Goal: Transaction & Acquisition: Book appointment/travel/reservation

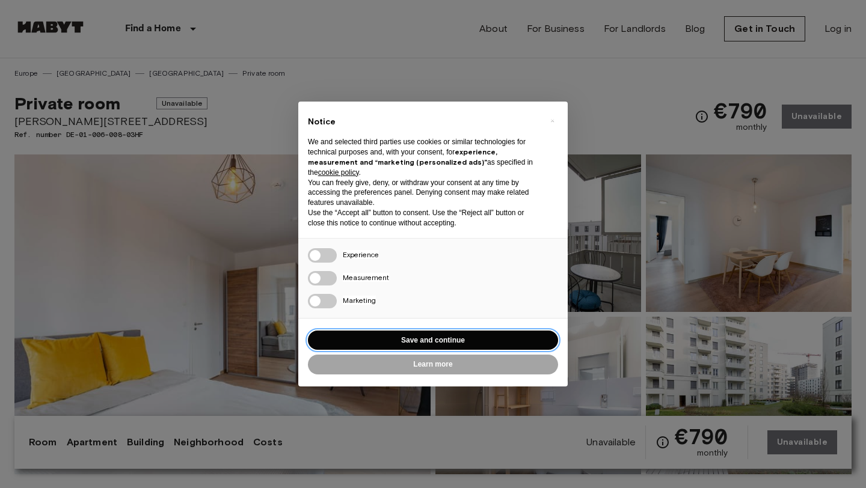
click at [409, 340] on button "Save and continue" at bounding box center [433, 341] width 250 height 20
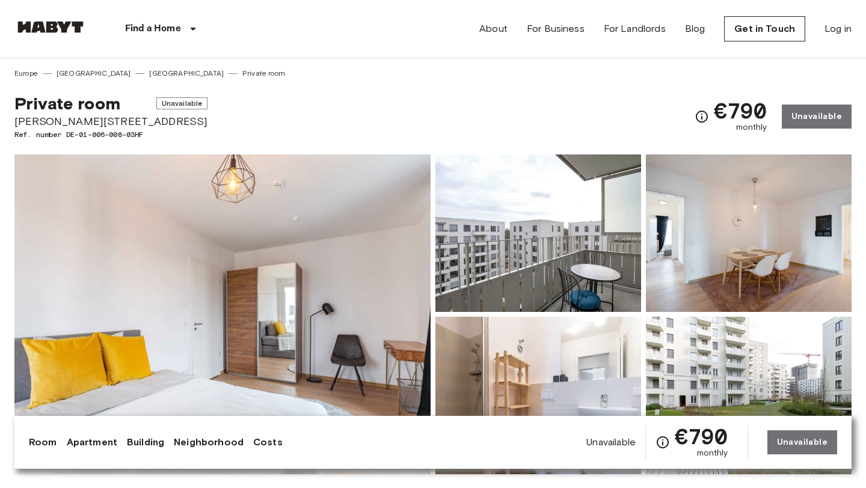
click at [269, 375] on img at bounding box center [222, 315] width 416 height 320
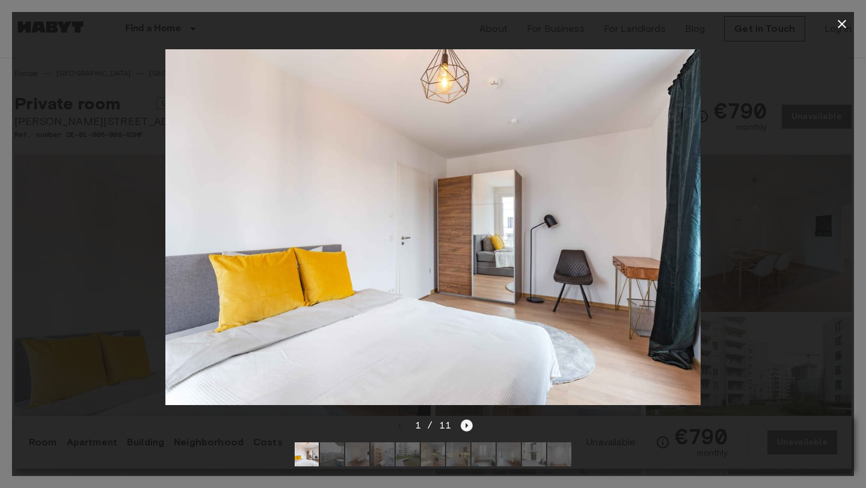
click at [465, 424] on icon "Next image" at bounding box center [467, 426] width 12 height 12
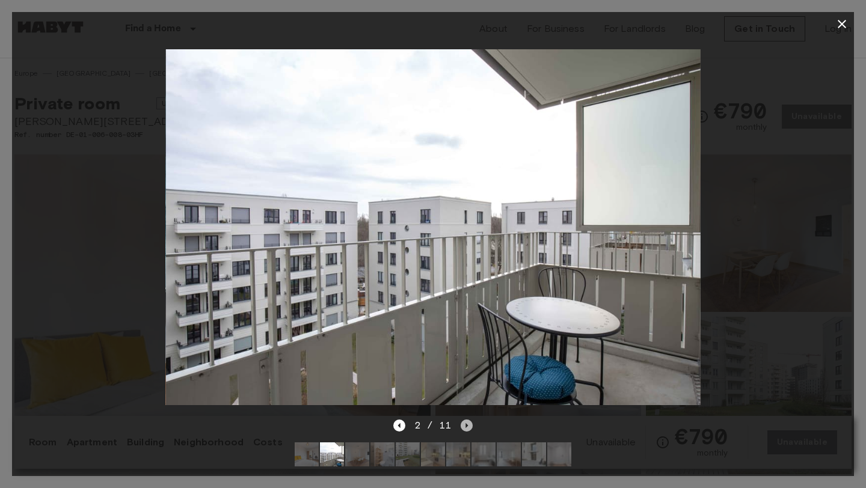
click at [465, 424] on icon "Next image" at bounding box center [467, 426] width 12 height 12
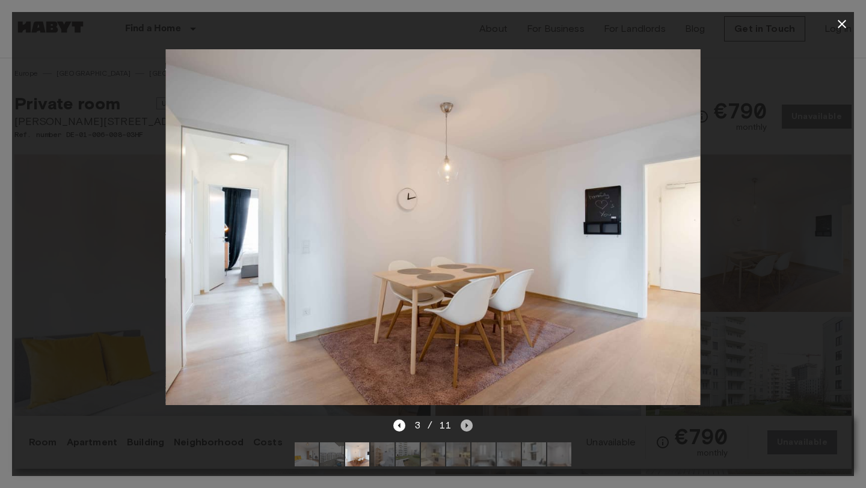
click at [465, 424] on icon "Next image" at bounding box center [467, 426] width 12 height 12
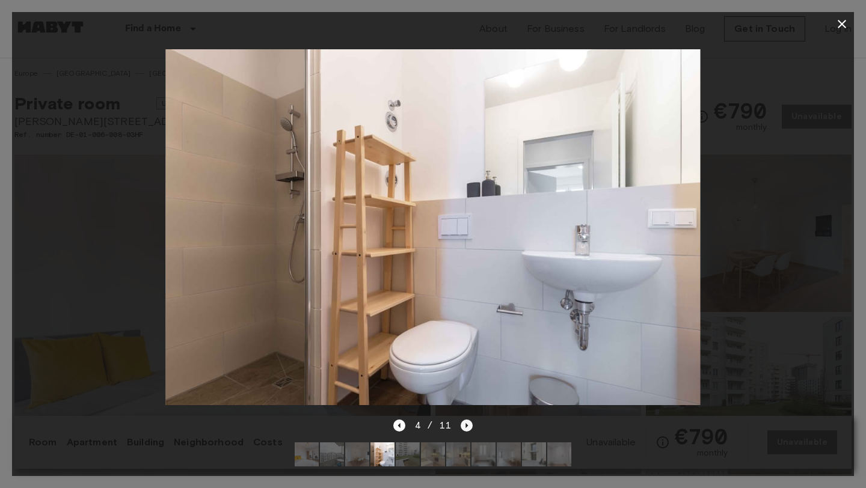
click at [465, 424] on icon "Next image" at bounding box center [467, 426] width 12 height 12
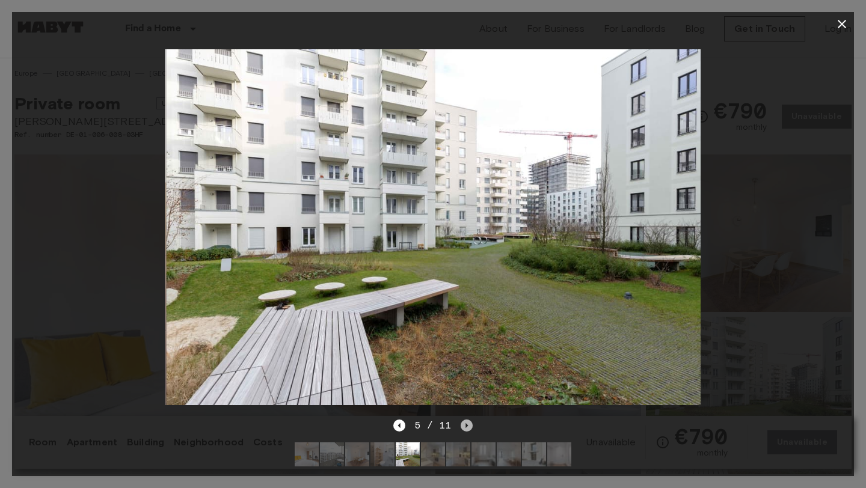
click at [465, 424] on icon "Next image" at bounding box center [467, 426] width 12 height 12
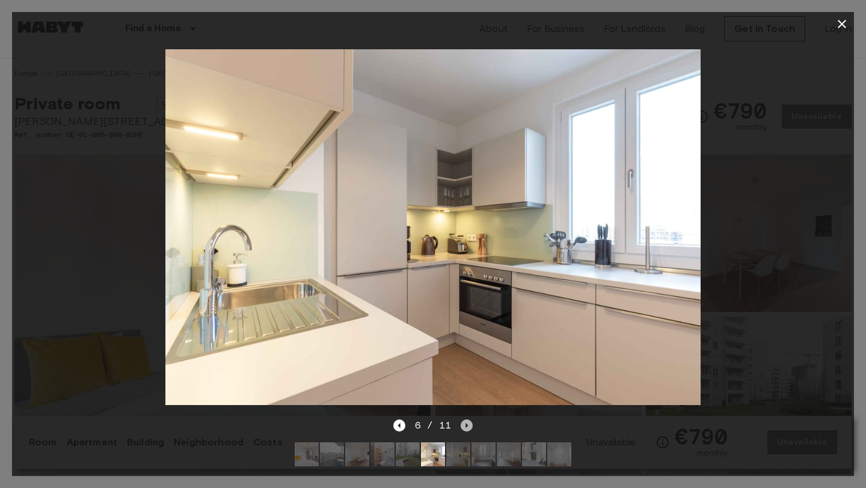
click at [466, 424] on icon "Next image" at bounding box center [467, 425] width 2 height 5
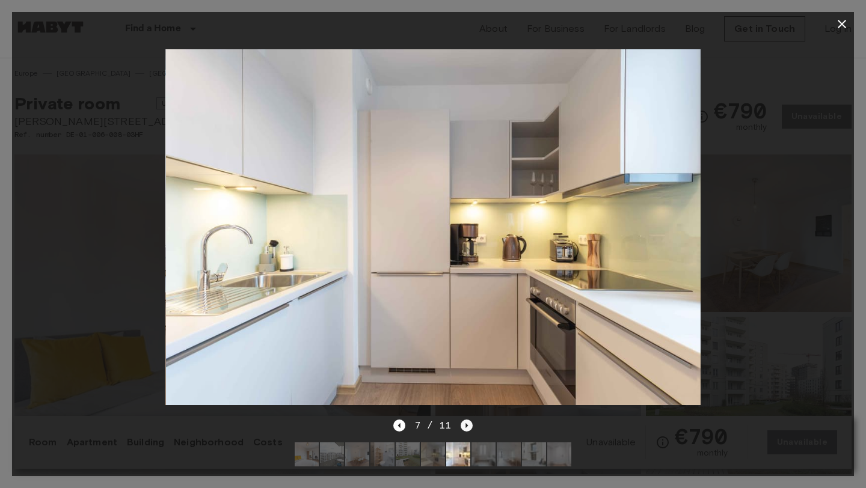
click at [466, 424] on icon "Next image" at bounding box center [467, 425] width 2 height 5
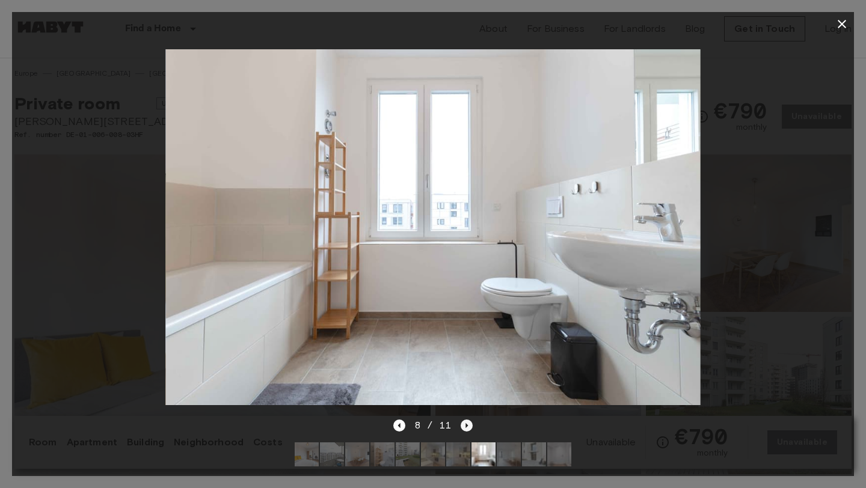
click at [466, 424] on icon "Next image" at bounding box center [467, 425] width 2 height 5
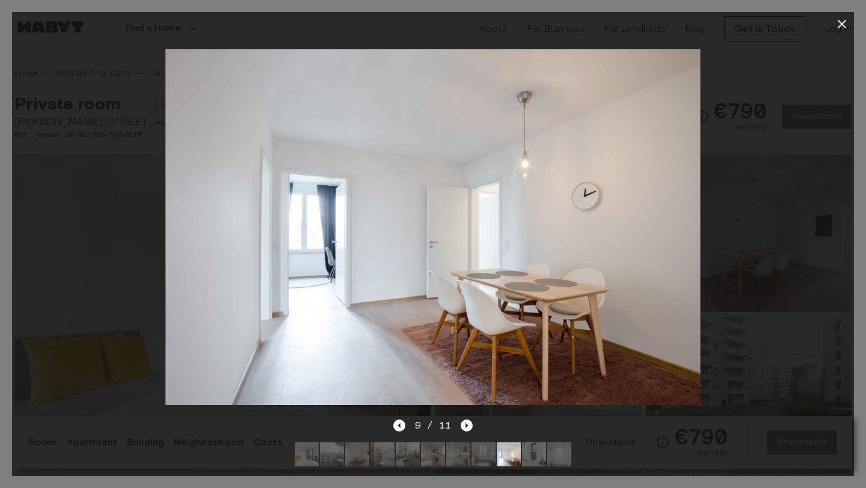
click at [466, 424] on icon "Next image" at bounding box center [467, 425] width 2 height 5
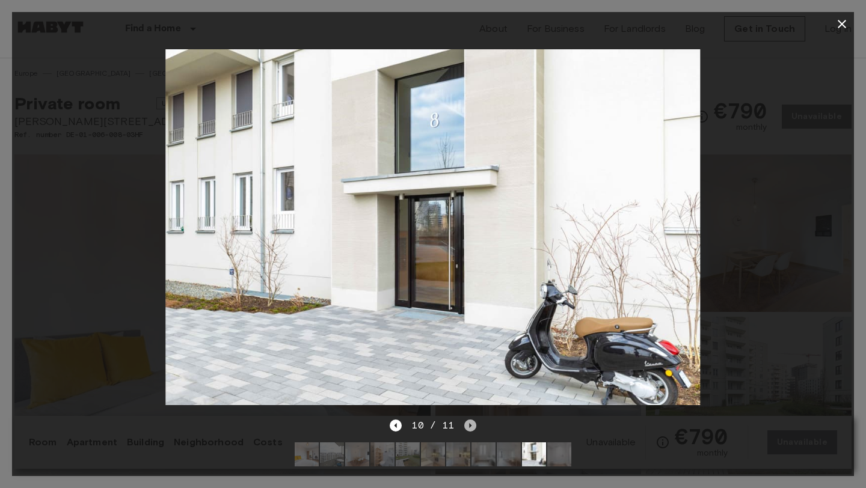
click at [465, 424] on icon "Next image" at bounding box center [470, 426] width 12 height 12
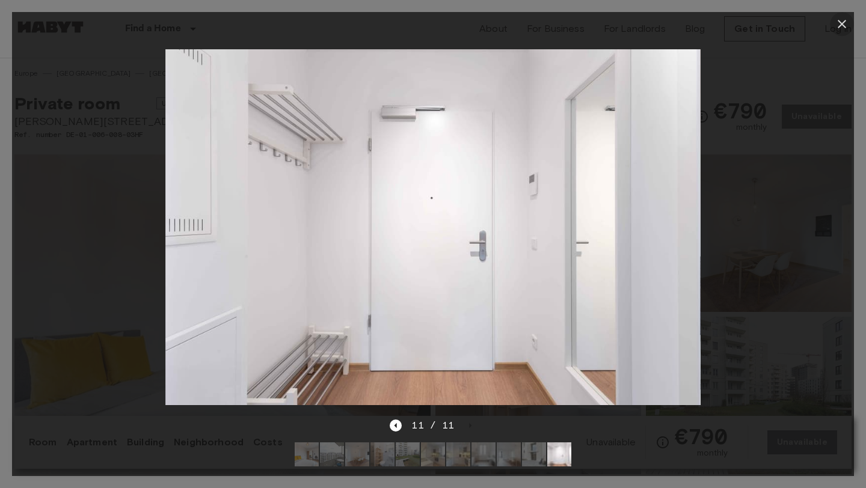
click at [846, 23] on icon "button" at bounding box center [842, 24] width 14 height 14
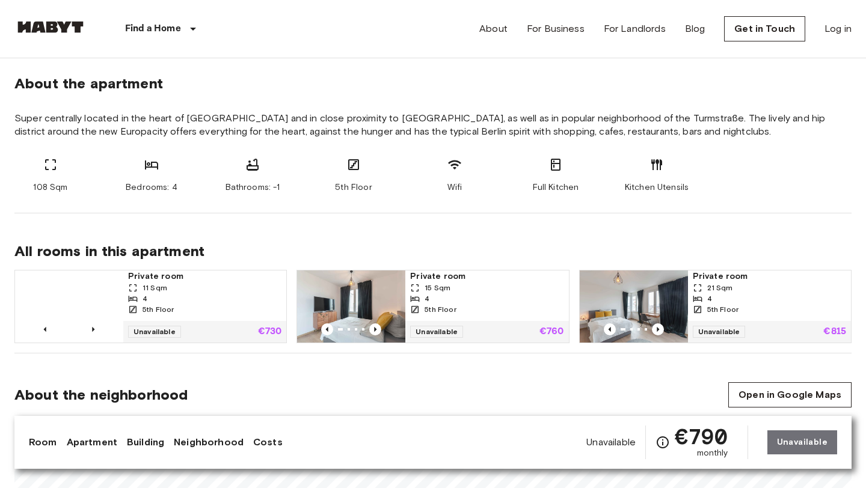
scroll to position [430, 0]
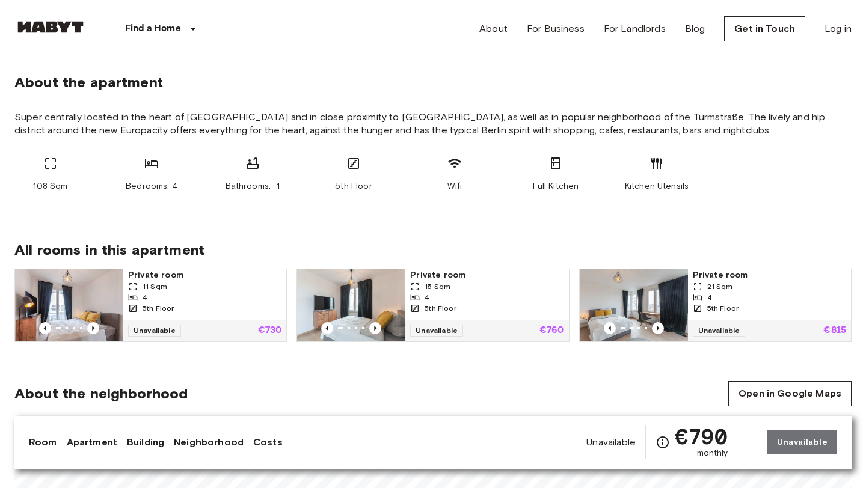
click at [713, 289] on span "21 Sqm" at bounding box center [720, 286] width 26 height 11
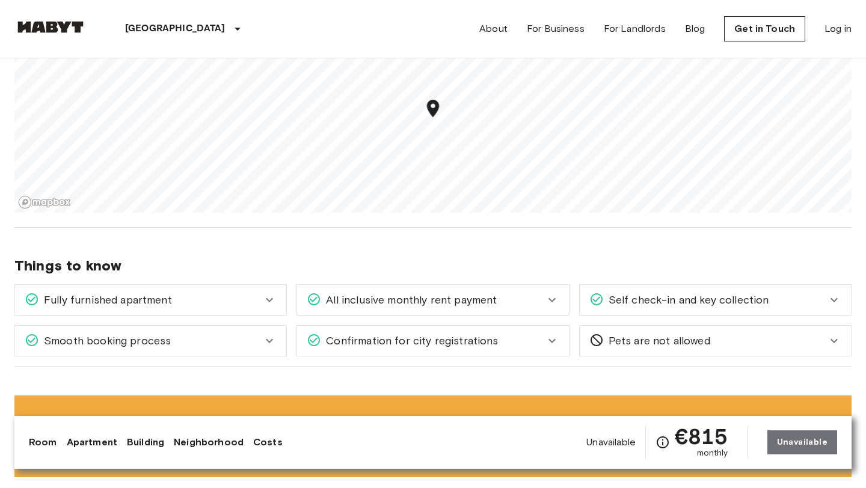
scroll to position [820, 0]
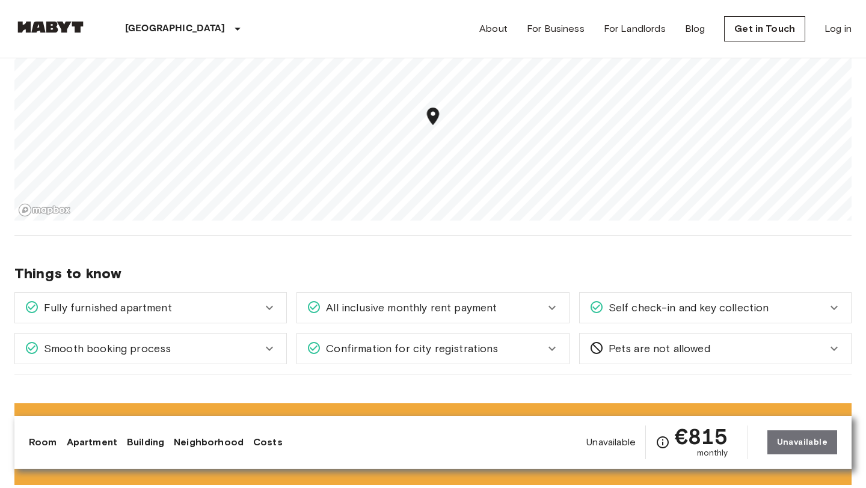
click at [655, 341] on span "Pets are not allowed" at bounding box center [657, 349] width 106 height 16
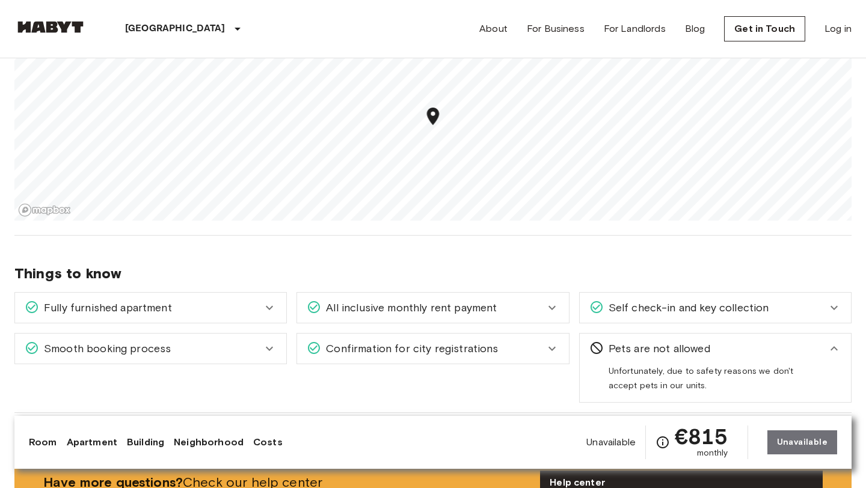
click at [656, 342] on span "Pets are not allowed" at bounding box center [657, 349] width 106 height 16
